Goal: Task Accomplishment & Management: Use online tool/utility

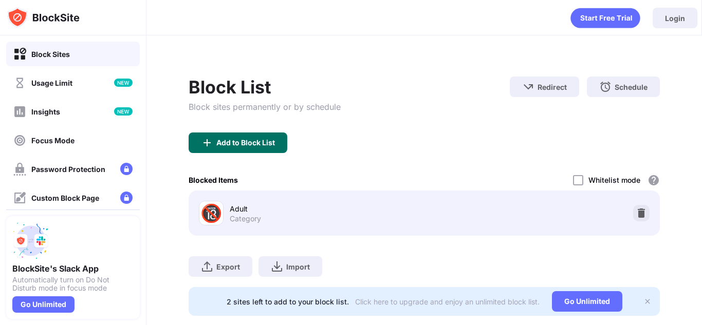
click at [220, 148] on div "Add to Block List" at bounding box center [238, 143] width 99 height 21
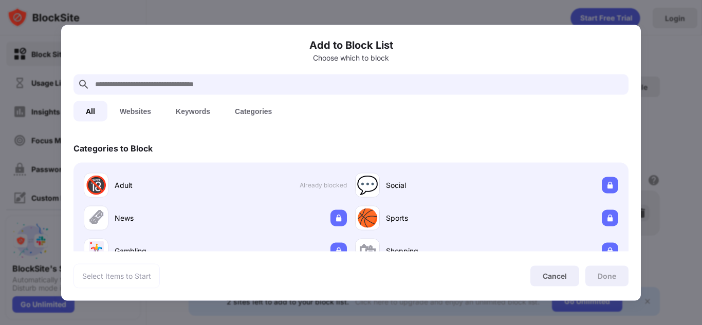
click at [204, 87] on input "text" at bounding box center [359, 84] width 531 height 12
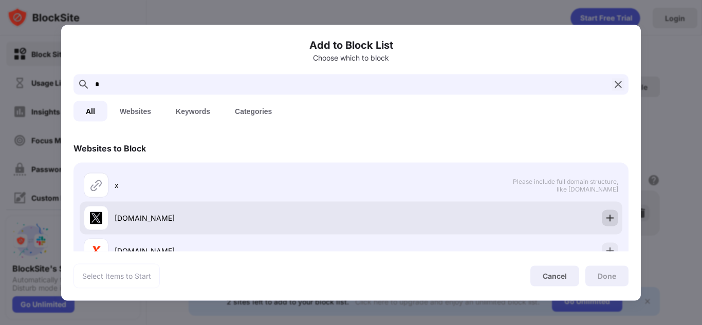
type input "*"
click at [605, 216] on img at bounding box center [610, 218] width 10 height 10
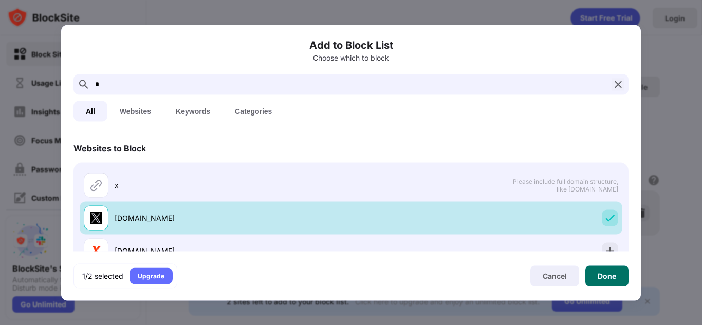
click at [611, 272] on div "Done" at bounding box center [607, 276] width 19 height 8
